Goal: Task Accomplishment & Management: Complete application form

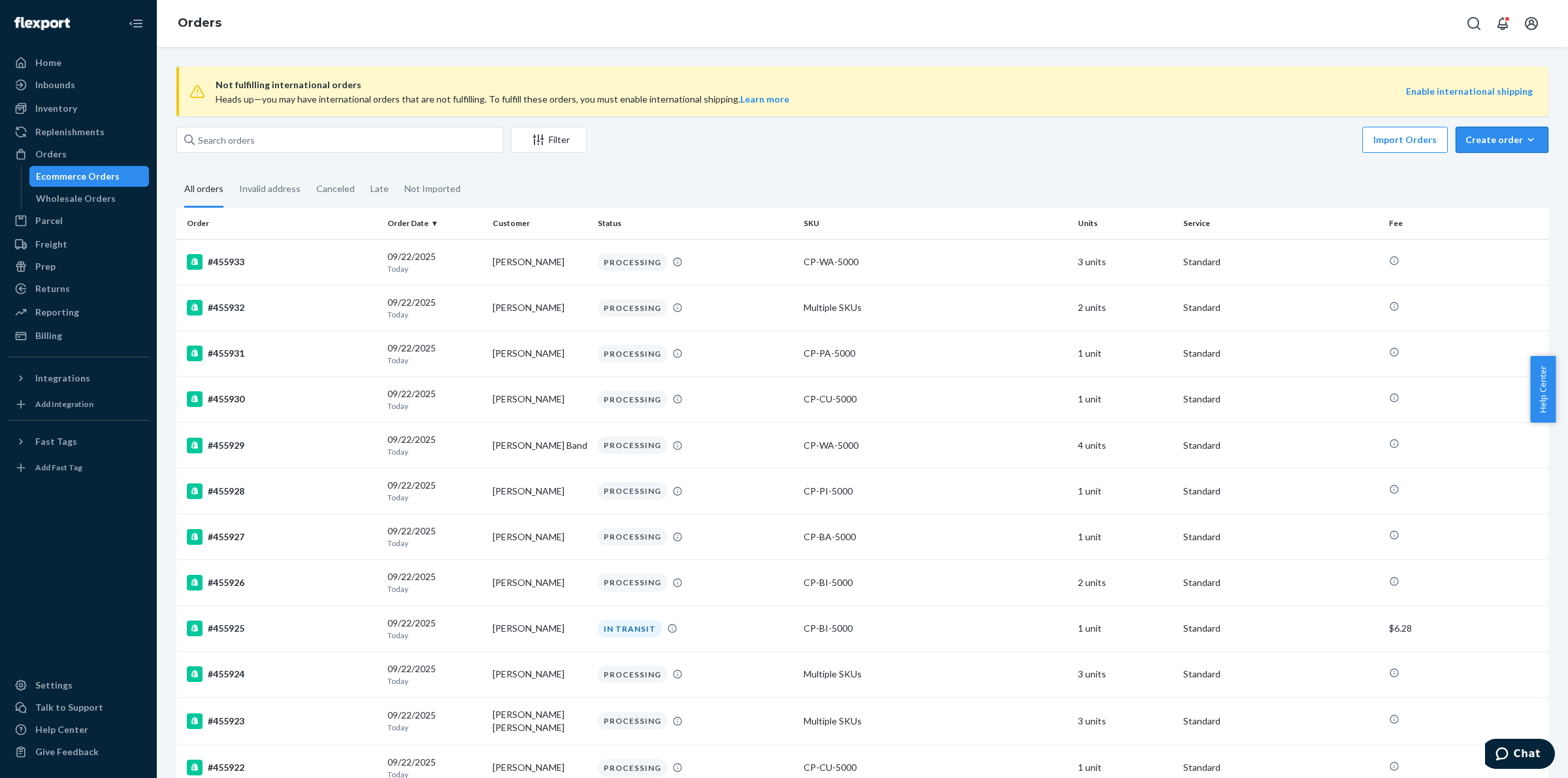
click at [1499, 138] on div "Create order" at bounding box center [1501, 139] width 73 height 13
click at [1485, 171] on span "Ecommerce order" at bounding box center [1510, 171] width 81 height 9
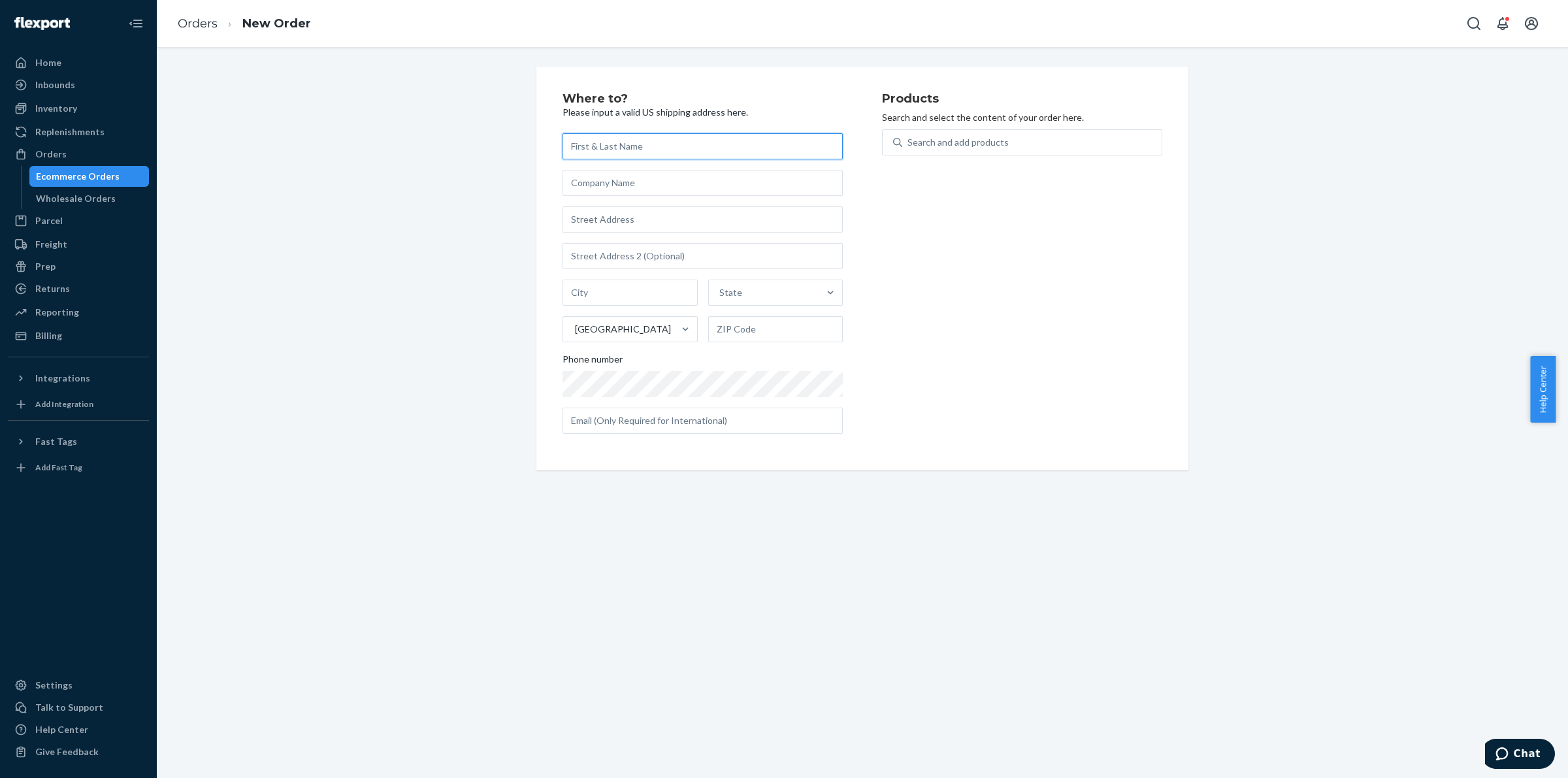
paste input "[DATE] [PERSON_NAME]"
type input "[DATE] [PERSON_NAME]"
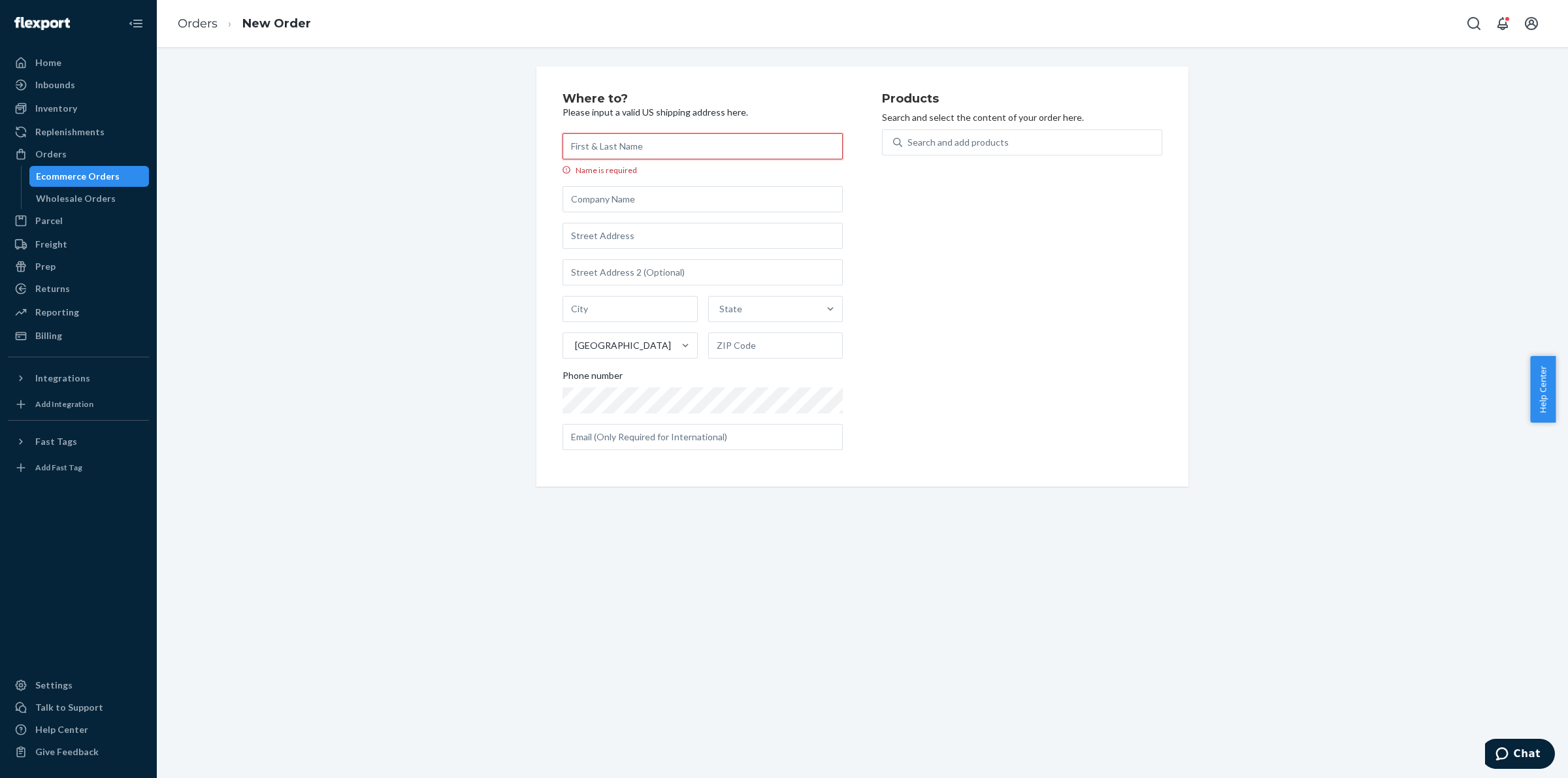
paste input "[STREET_ADDRESS][PERSON_NAME]."
type input "[STREET_ADDRESS][PERSON_NAME]."
click at [591, 210] on input "text" at bounding box center [702, 199] width 280 height 26
paste input "[STREET_ADDRESS][PERSON_NAME]."
type input "[STREET_ADDRESS][PERSON_NAME]."
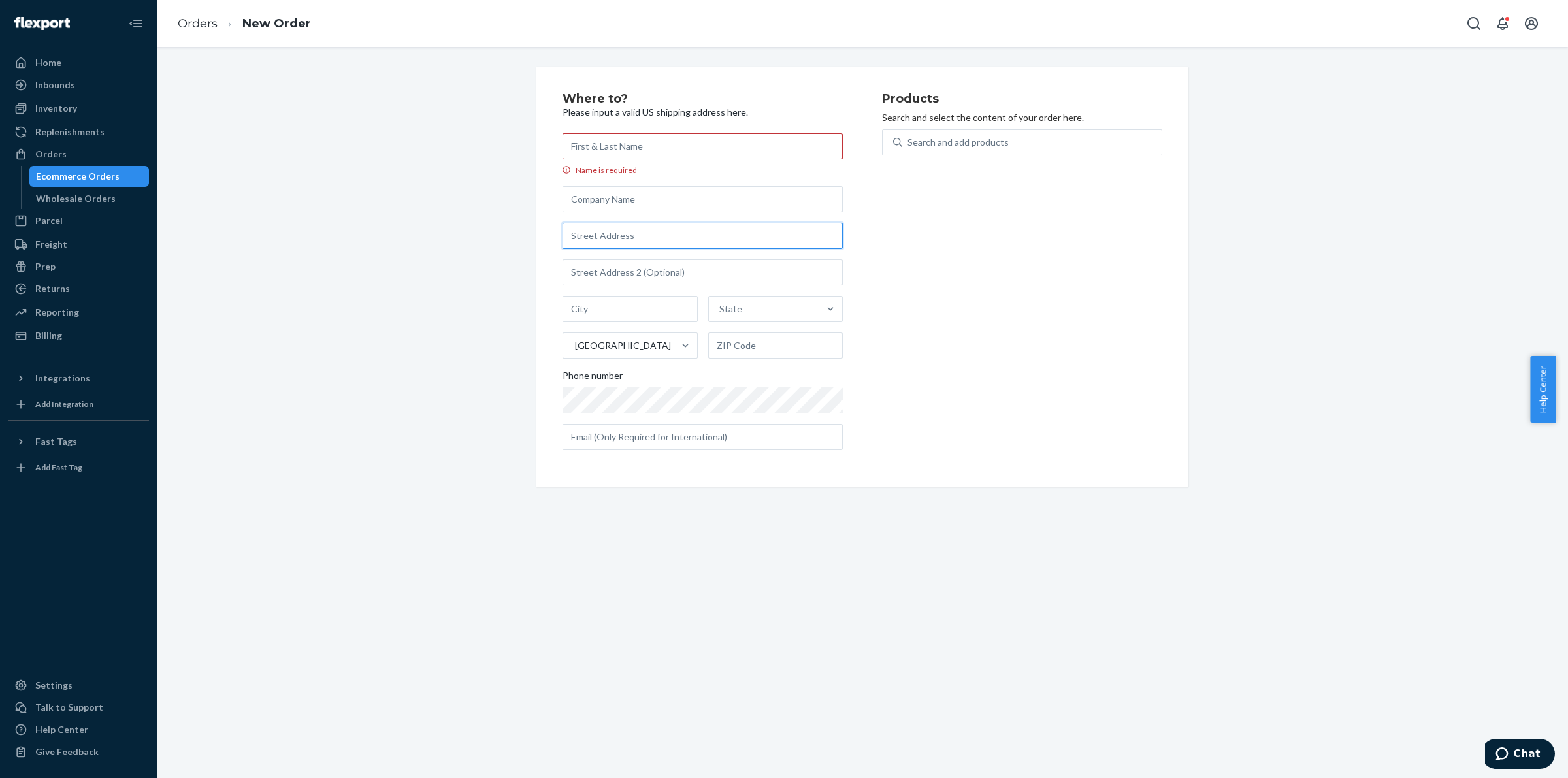
click at [586, 243] on input "text" at bounding box center [702, 235] width 280 height 26
paste input "[STREET_ADDRESS][PERSON_NAME]."
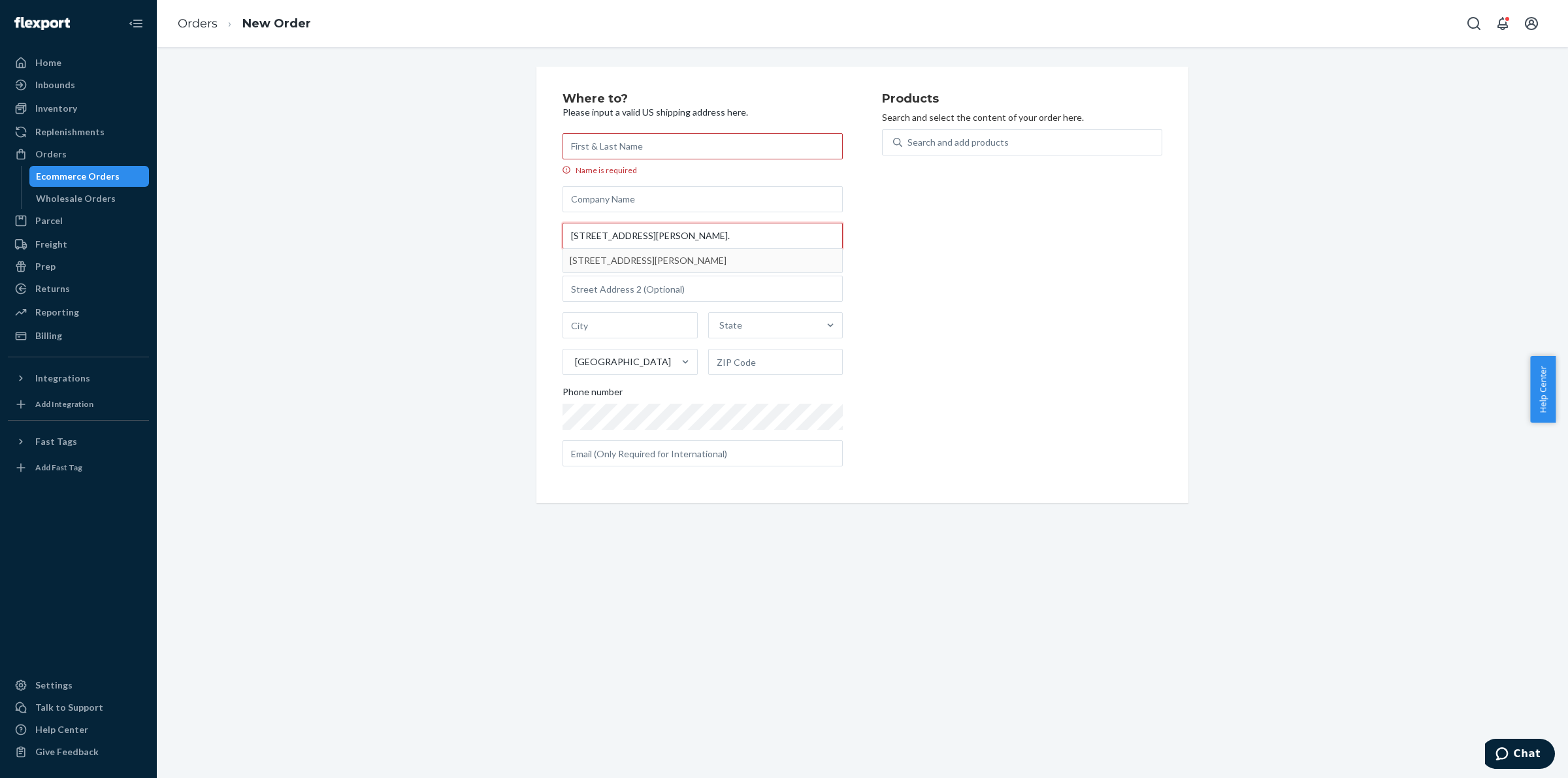
type input "[STREET_ADDRESS][PERSON_NAME]."
type input "[PERSON_NAME] Hills"
type input "11746"
type input "15 Rustic Gate Ln"
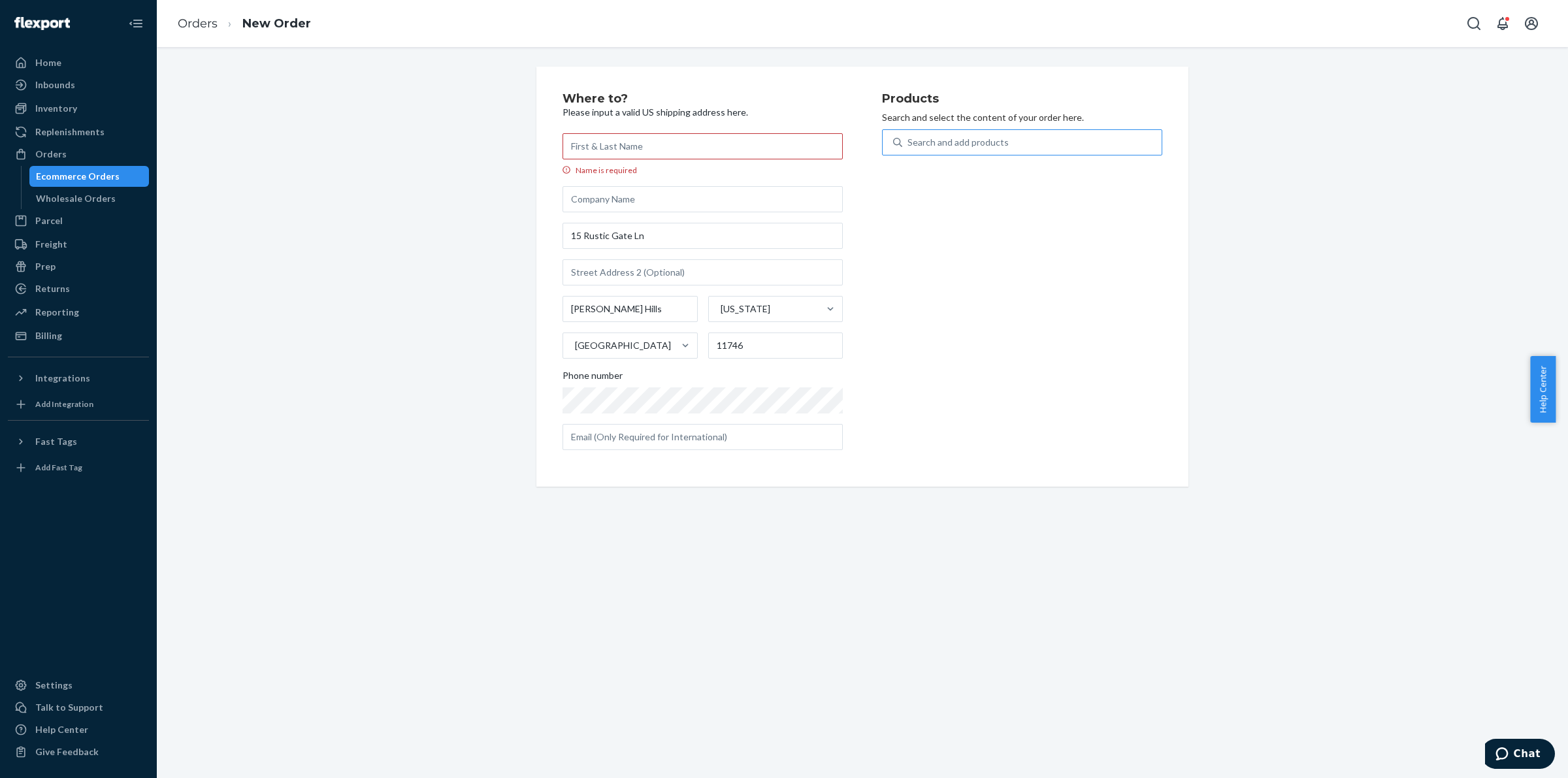
click at [985, 144] on div "Search and add products" at bounding box center [958, 142] width 101 height 13
click at [909, 144] on input "Search and add products" at bounding box center [908, 142] width 1 height 13
type input "lightning"
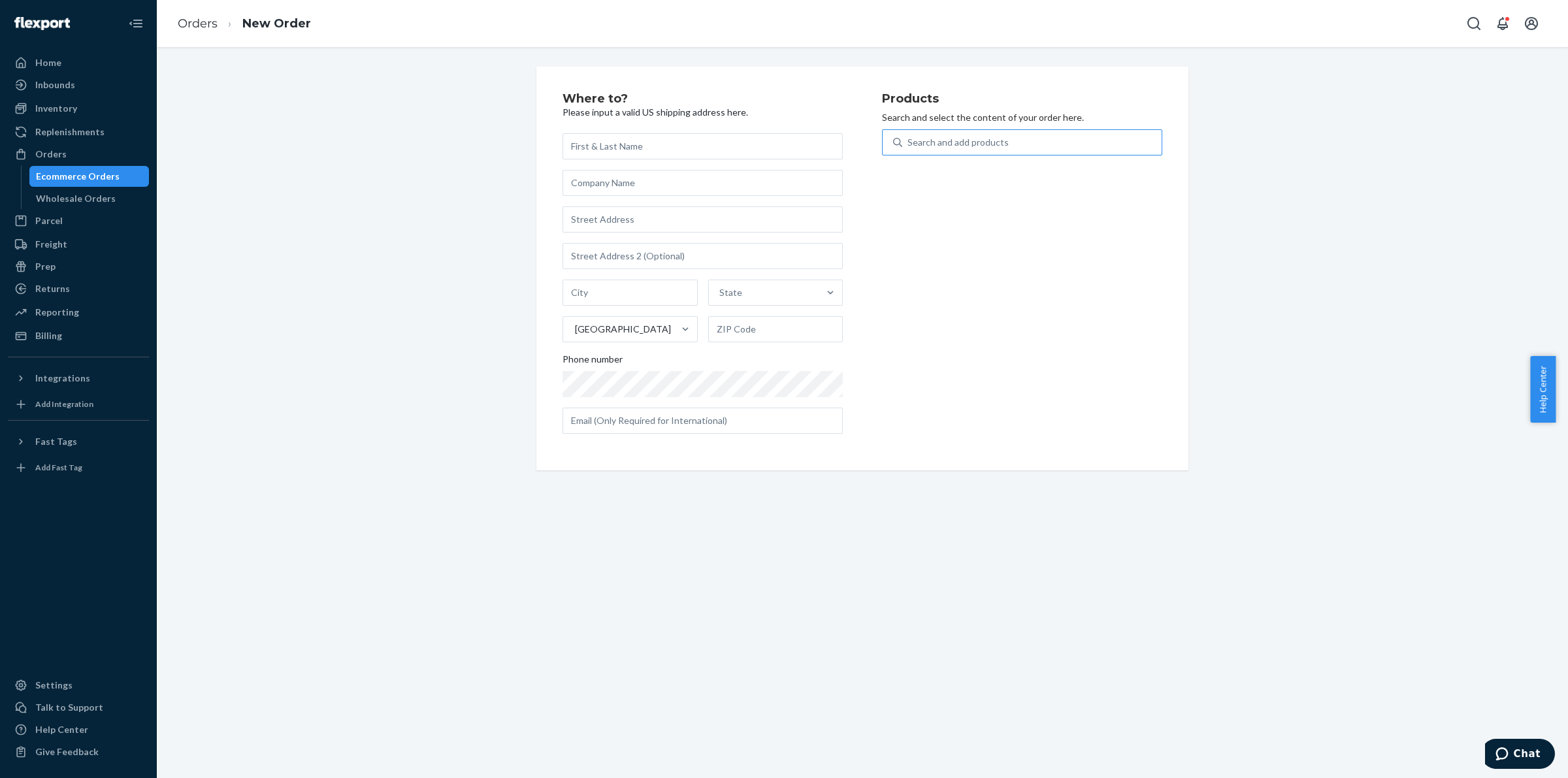
click at [971, 131] on div "Search and add products" at bounding box center [1022, 142] width 280 height 26
click at [909, 136] on input "Search and add products" at bounding box center [908, 142] width 1 height 13
type input "o"
type input "pink"
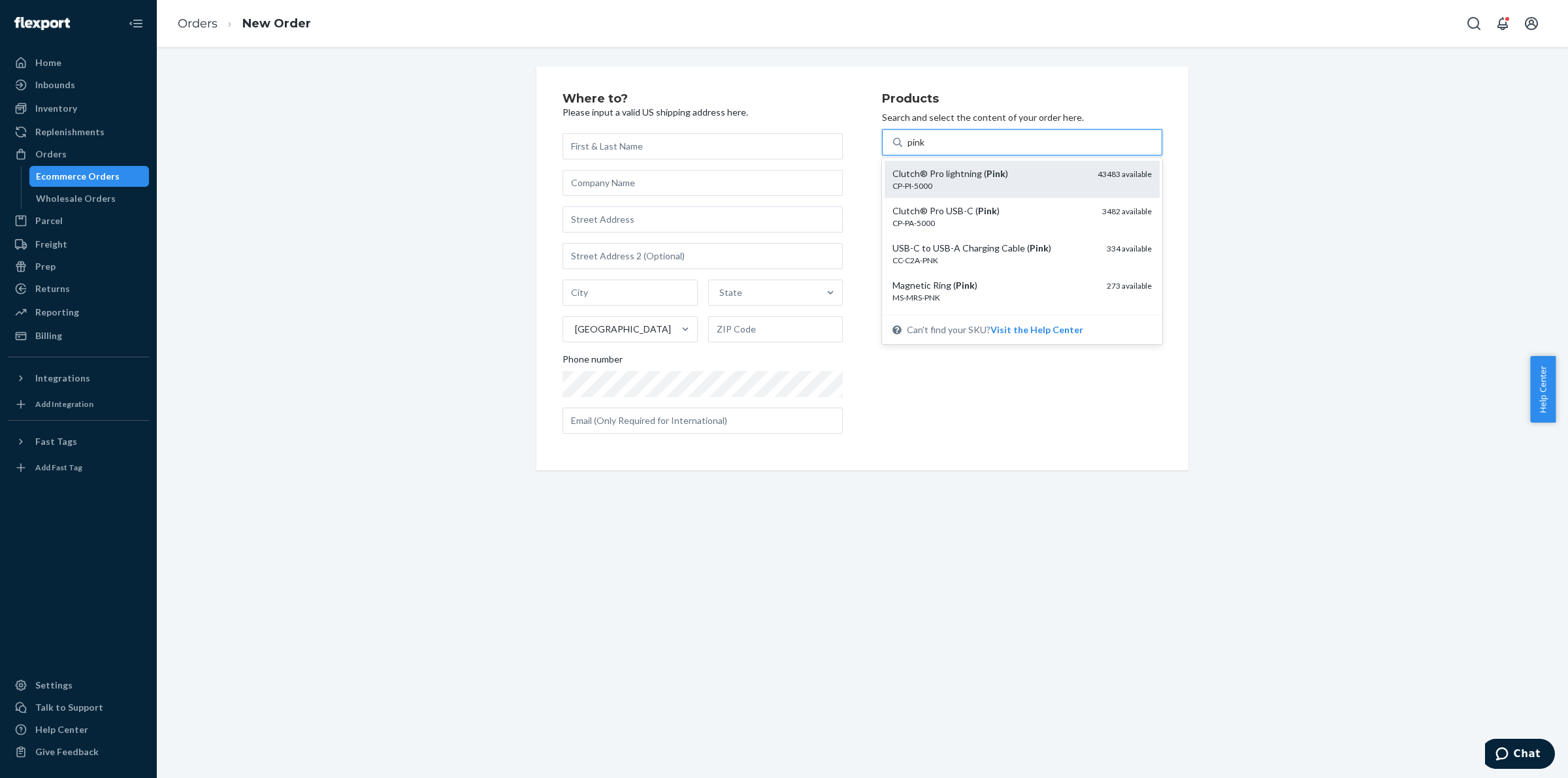
click at [987, 177] on em "Pink" at bounding box center [996, 173] width 19 height 11
click at [925, 149] on input "pink" at bounding box center [916, 142] width 18 height 13
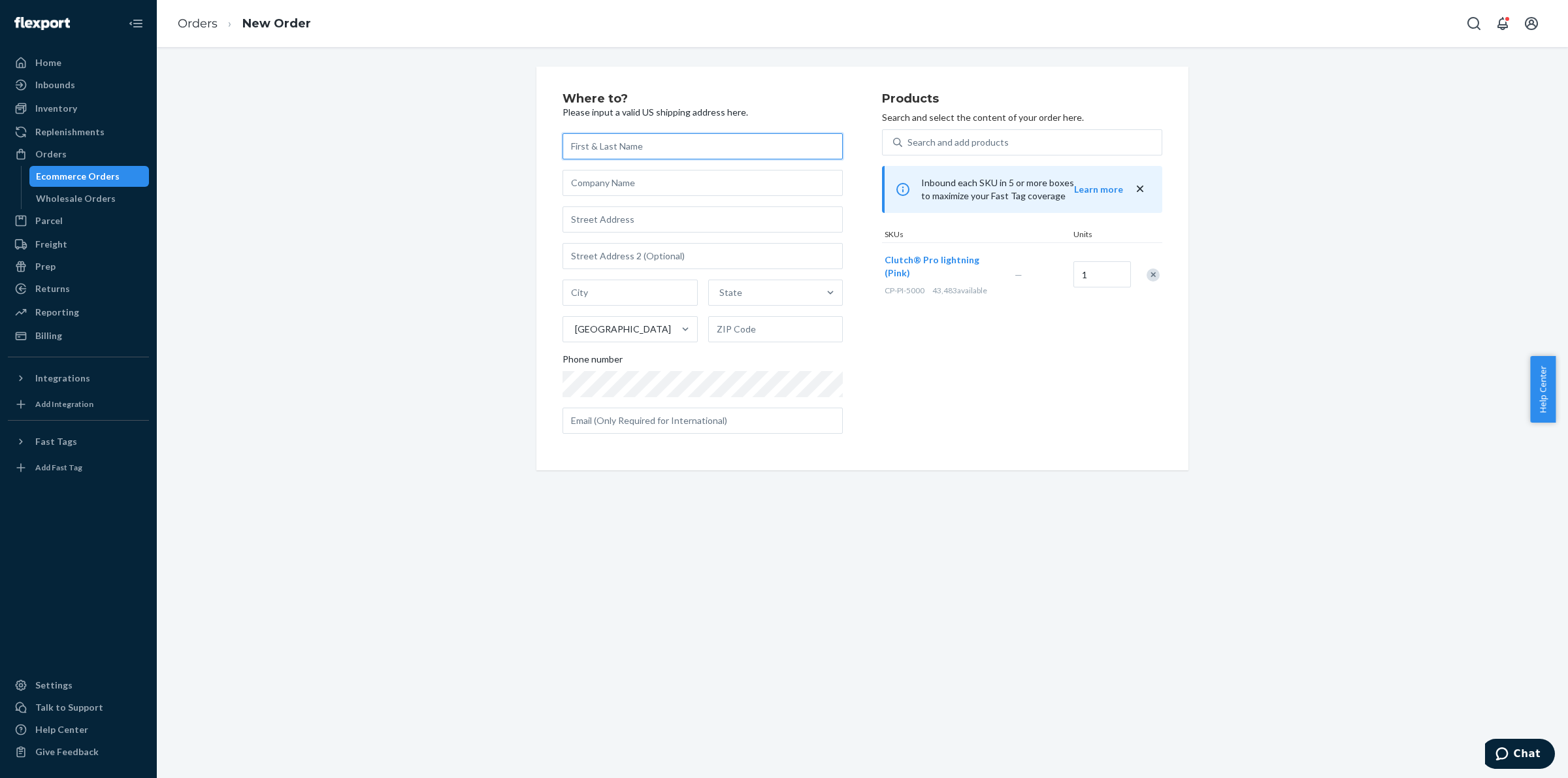
click at [612, 141] on input "text" at bounding box center [702, 146] width 280 height 26
paste input "Veronica Muratore 15 Rustic Gate Lane, Dix Hills, NY 11746."
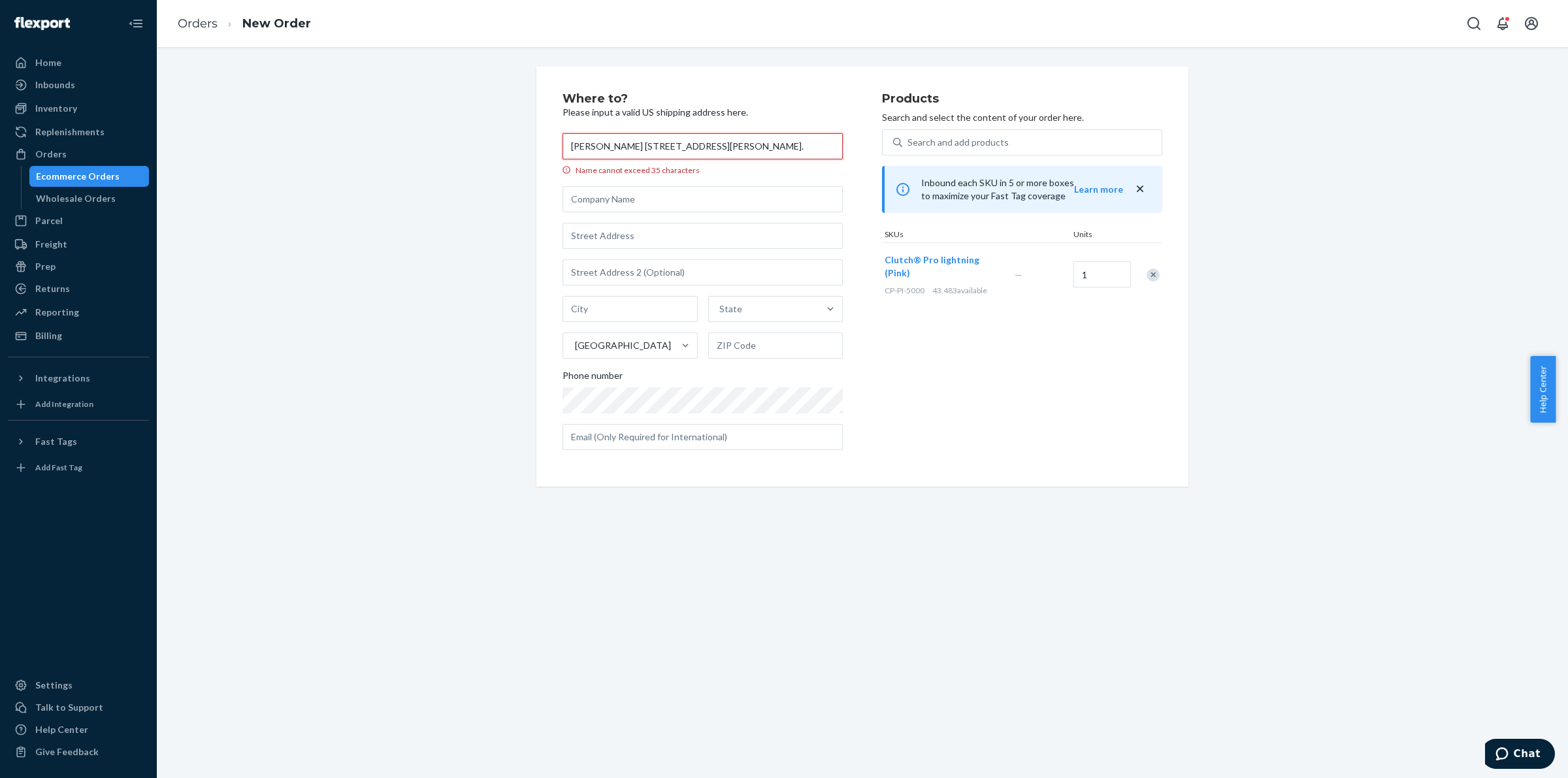
click at [645, 144] on input "Veronica Muratore 15 Rustic Gate Lane, Dix Hills, NY 11746." at bounding box center [702, 146] width 280 height 26
drag, startPoint x: 645, startPoint y: 144, endPoint x: 827, endPoint y: 129, distance: 182.6
click at [815, 130] on div "Where to? Please input a valid US shipping address here. Veronica Muratore 15 R…" at bounding box center [722, 276] width 319 height 368
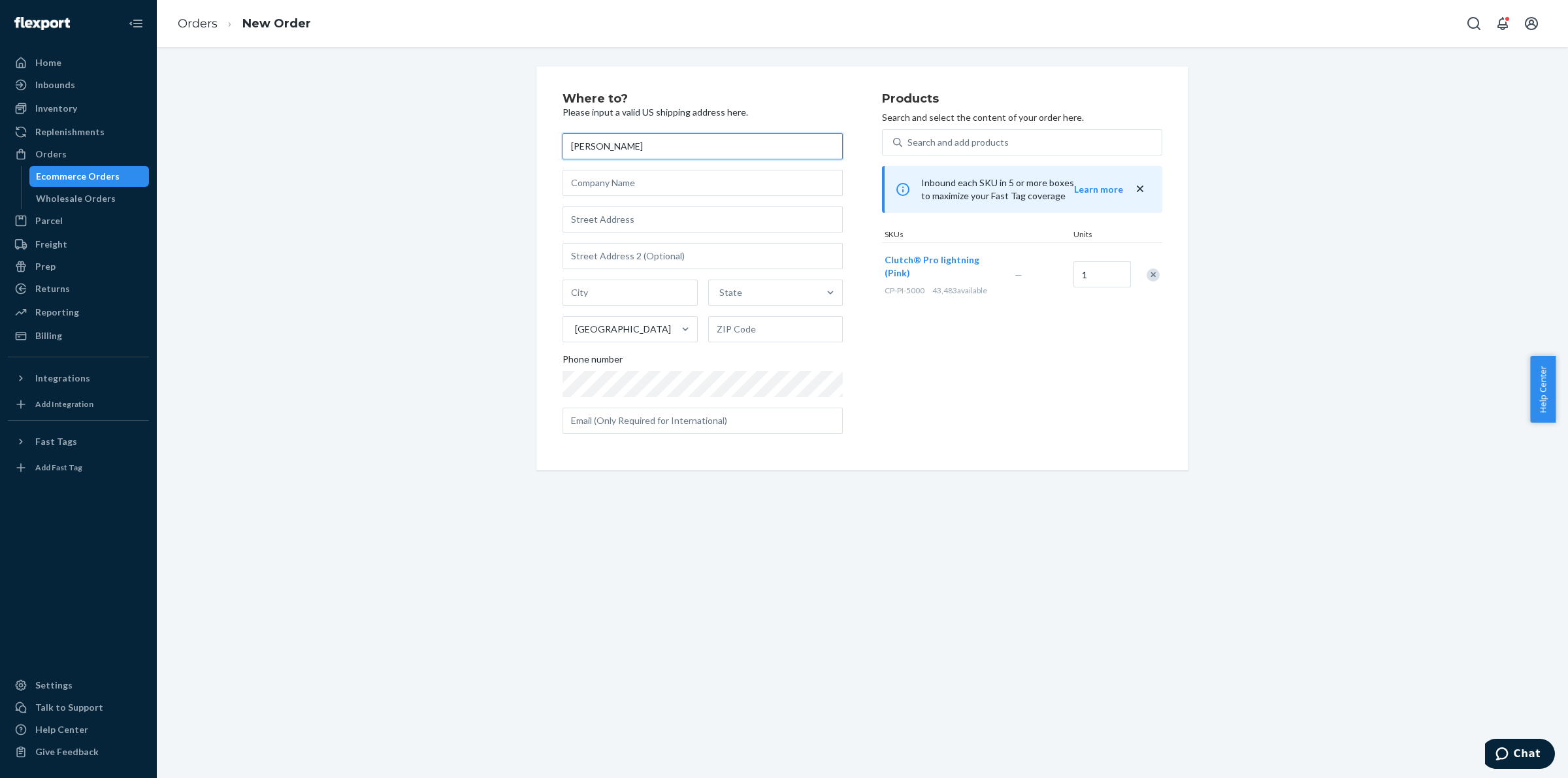
type input "Veronica Muratore"
click at [697, 209] on input "text" at bounding box center [702, 219] width 280 height 26
paste input "[STREET_ADDRESS][PERSON_NAME]."
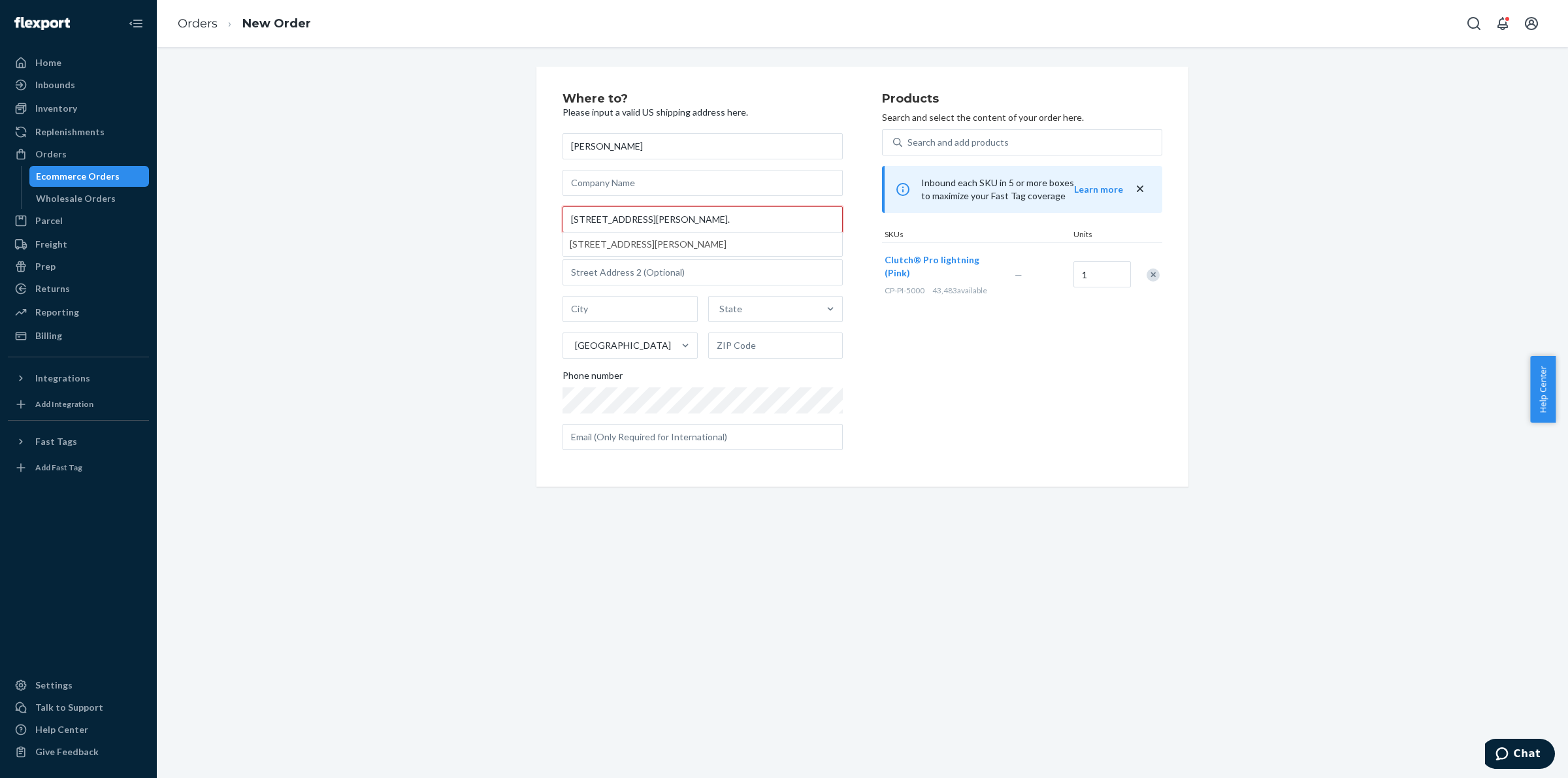
type input "[STREET_ADDRESS][PERSON_NAME]."
type input "[PERSON_NAME] Hills"
type input "11746"
type input "15 Rustic Gate Ln"
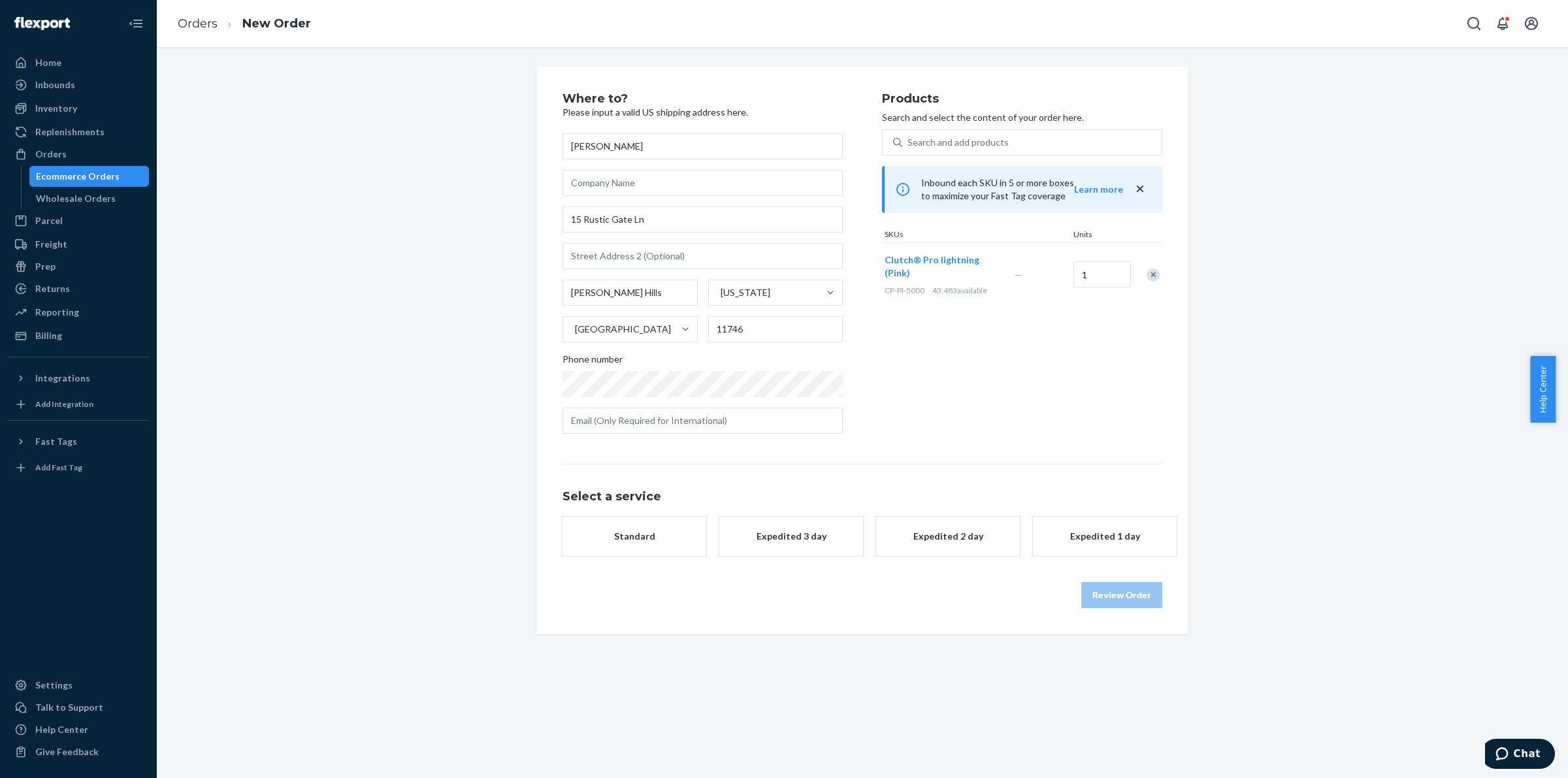
click at [674, 536] on div "Standard" at bounding box center [634, 535] width 105 height 13
click at [1117, 599] on button "Review Order" at bounding box center [1122, 607] width 81 height 26
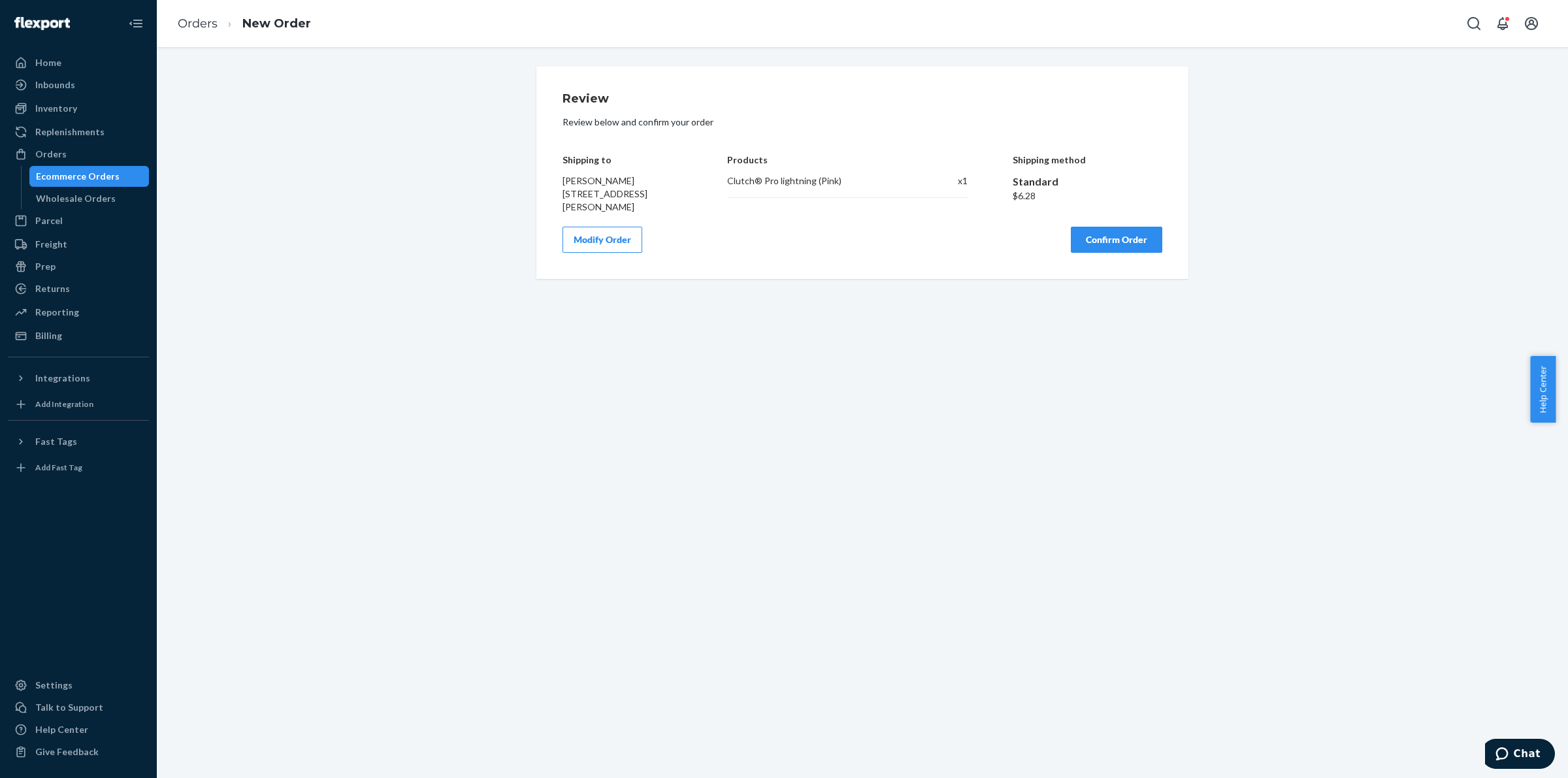
drag, startPoint x: 1128, startPoint y: 245, endPoint x: 1088, endPoint y: 263, distance: 43.9
click at [1128, 245] on button "Confirm Order" at bounding box center [1116, 239] width 91 height 26
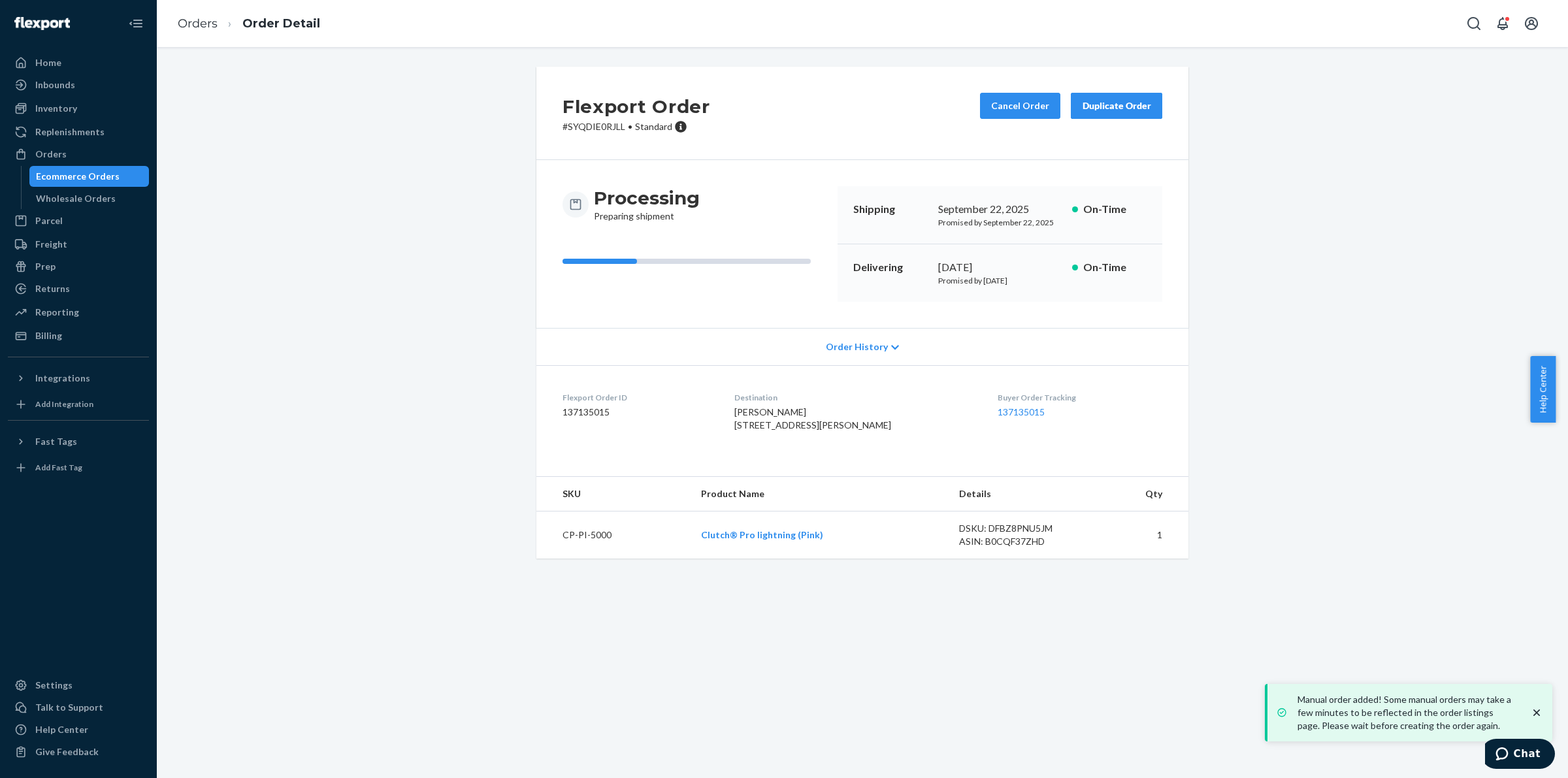
click at [602, 128] on p "# SYQDIE0RJLL • Standard" at bounding box center [636, 126] width 148 height 13
drag, startPoint x: 602, startPoint y: 128, endPoint x: 621, endPoint y: 102, distance: 32.2
click at [602, 130] on p "# SYQDIE0RJLL • Standard" at bounding box center [636, 126] width 148 height 13
copy p "SYQDIE0RJLL"
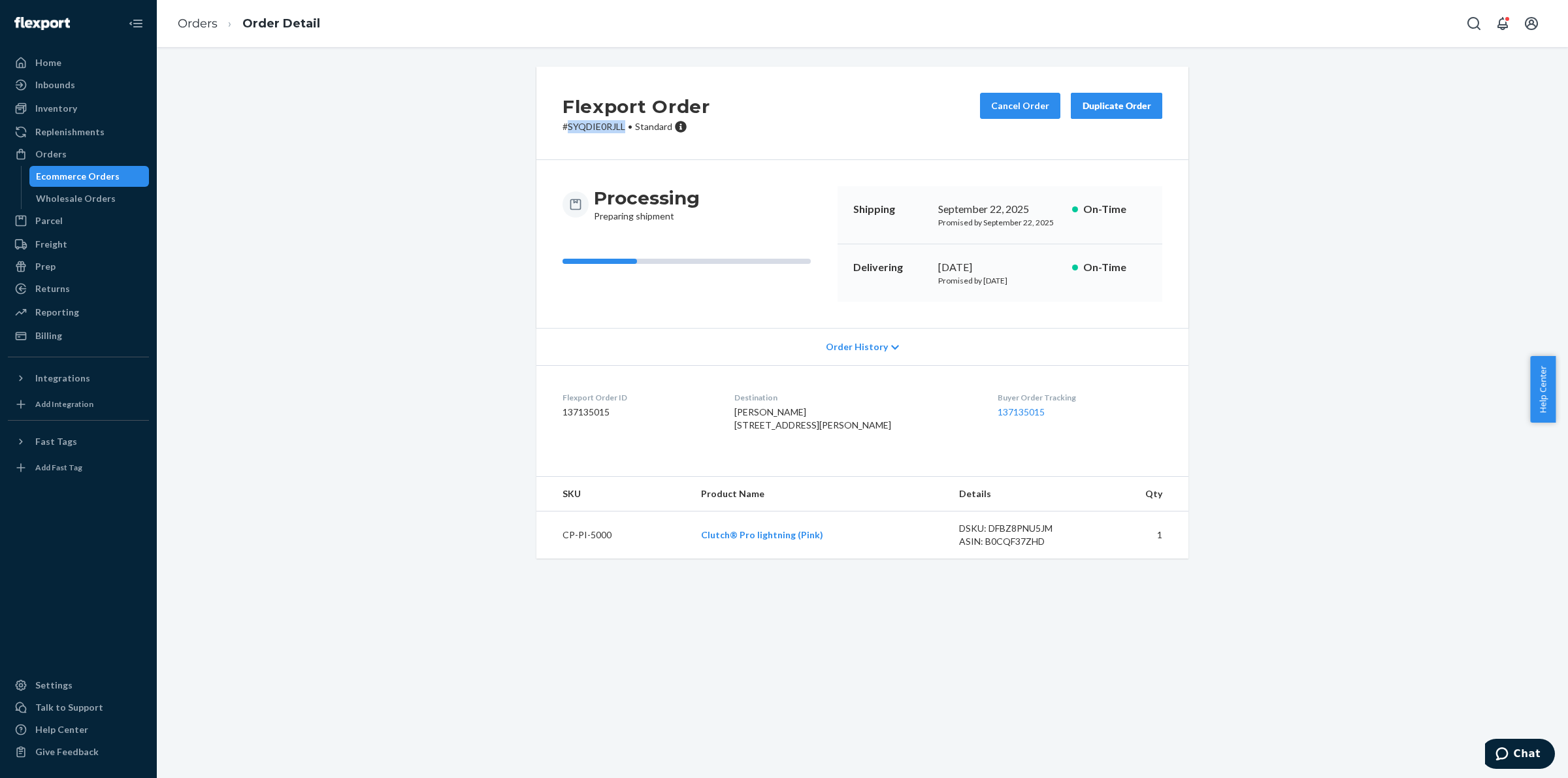
copy p "SYQDIE0RJLL"
